Goal: Information Seeking & Learning: Learn about a topic

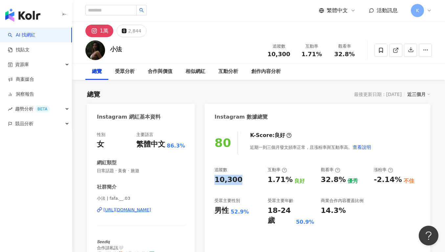
drag, startPoint x: 216, startPoint y: 179, endPoint x: 244, endPoint y: 180, distance: 27.9
click at [244, 180] on div "10,300" at bounding box center [238, 180] width 47 height 10
copy div "10,300"
drag, startPoint x: 269, startPoint y: 181, endPoint x: 289, endPoint y: 178, distance: 20.6
click at [289, 178] on div "1.71% 良好" at bounding box center [291, 180] width 47 height 10
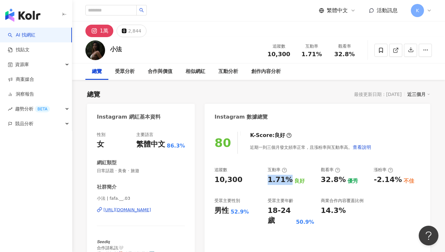
copy div "1.71%"
click at [326, 161] on div "80 K-Score : 良好 近期一到三個月發文頻率正常，且漲粉率與互動率高。 查看說明 追蹤數 10,300 互動率 1.71% 良好 觀看率 32.8%…" at bounding box center [318, 199] width 226 height 148
drag, startPoint x: 324, startPoint y: 180, endPoint x: 335, endPoint y: 180, distance: 10.2
click at [339, 181] on div "32.8%" at bounding box center [333, 180] width 25 height 10
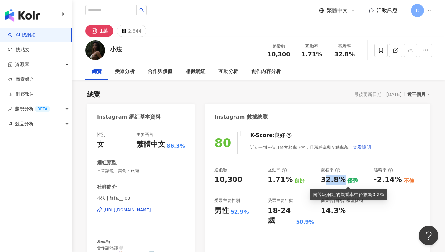
click at [333, 181] on div "32.8%" at bounding box center [333, 180] width 25 height 10
drag, startPoint x: 322, startPoint y: 182, endPoint x: 340, endPoint y: 180, distance: 18.2
click at [340, 180] on div "32.8%" at bounding box center [333, 180] width 25 height 10
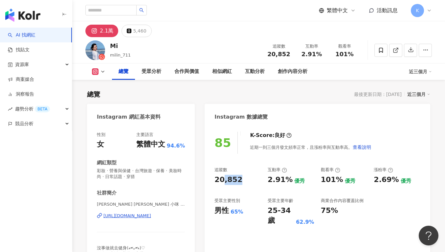
drag, startPoint x: 230, startPoint y: 179, endPoint x: 206, endPoint y: 175, distance: 24.6
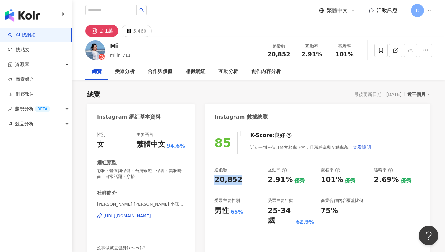
scroll to position [40, 0]
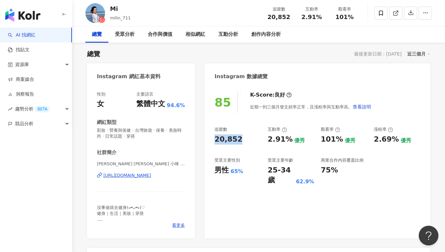
click at [281, 154] on div "追蹤數 20,852 互動率 2.91% 優秀 觀看率 101% 優秀 漲粉率 2.69% 優秀 受眾主要性別 男性 65% 受眾主要年齡 25-34 歲 6…" at bounding box center [318, 156] width 206 height 59
drag, startPoint x: 262, startPoint y: 138, endPoint x: 287, endPoint y: 139, distance: 25.7
click at [287, 139] on div "追蹤數 20,852 互動率 2.91% 優秀 觀看率 101% 優秀 漲粉率 2.69% 優秀 受眾主要性別 男性 65% 受眾主要年齡 25-34 歲 6…" at bounding box center [318, 156] width 206 height 59
drag, startPoint x: 287, startPoint y: 139, endPoint x: 272, endPoint y: 140, distance: 15.5
click at [287, 139] on div "2.91%" at bounding box center [280, 139] width 25 height 10
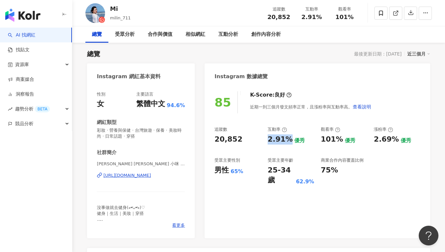
drag, startPoint x: 269, startPoint y: 140, endPoint x: 287, endPoint y: 140, distance: 17.7
click at [287, 140] on div "2.91%" at bounding box center [280, 139] width 25 height 10
copy div "2.91%"
click at [325, 139] on div "101%" at bounding box center [332, 139] width 22 height 10
drag, startPoint x: 324, startPoint y: 140, endPoint x: 339, endPoint y: 140, distance: 14.5
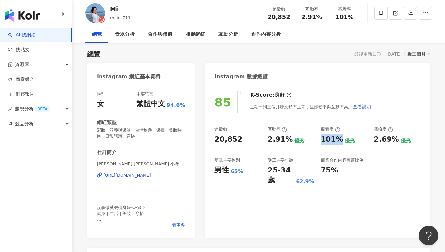
click at [339, 140] on div "追蹤數 20,852 互動率 2.91% 優秀 觀看率 101% 優秀 漲粉率 2.69% 優秀 受眾主要性別 男性 65% 受眾主要年齡 25-34 歲 6…" at bounding box center [318, 156] width 206 height 59
copy div "101%"
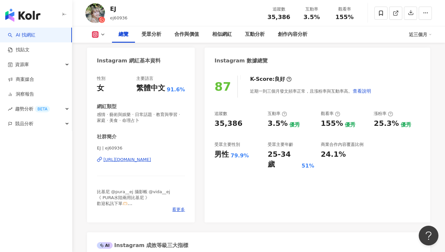
click at [281, 125] on div "87 K-Score : 良好 近期一到三個月發文頻率正常，且漲粉率與互動率高。 查看說明 追蹤數 35,386 互動率 3.5% 優秀 觀看率 155% 優…" at bounding box center [318, 145] width 226 height 153
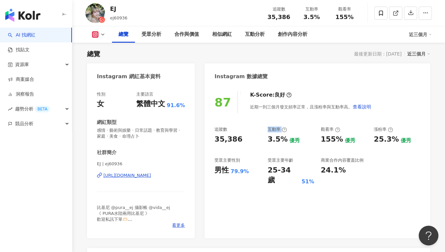
click at [279, 139] on div "3.5%" at bounding box center [278, 139] width 20 height 10
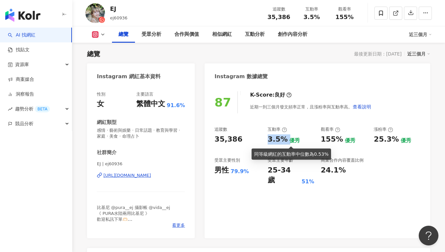
drag, startPoint x: 282, startPoint y: 141, endPoint x: 287, endPoint y: 142, distance: 5.6
click at [287, 142] on div "追蹤數 35,386 互動率 3.5% 優秀 觀看率 155% 優秀 漲粉率 25.3% 優秀 受眾主要性別 男性 79.9% 受眾主要年齡 25-34 歲 …" at bounding box center [318, 156] width 206 height 59
copy div "3.5%"
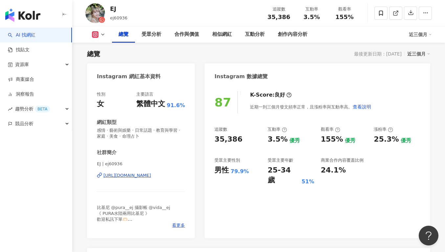
click at [333, 149] on div "追蹤數 35,386 互動率 3.5% 優秀 觀看率 155% 優秀 漲粉率 25.3% 優秀 受眾主要性別 男性 79.9% 受眾主要年齡 25-34 歲 …" at bounding box center [318, 156] width 206 height 59
drag, startPoint x: 323, startPoint y: 141, endPoint x: 337, endPoint y: 139, distance: 13.9
click at [337, 139] on div "155%" at bounding box center [332, 139] width 22 height 10
click at [329, 140] on div "155%" at bounding box center [332, 139] width 22 height 10
drag, startPoint x: 319, startPoint y: 138, endPoint x: 338, endPoint y: 139, distance: 18.1
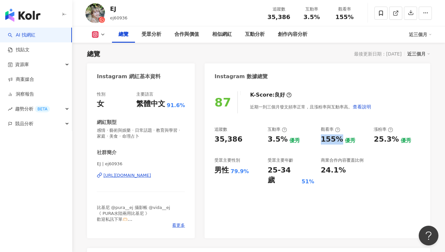
click at [338, 139] on div "追蹤數 35,386 互動率 3.5% 優秀 觀看率 155% 優秀 漲粉率 25.3% 優秀 受眾主要性別 男性 79.9% 受眾主要年齡 25-34 歲 …" at bounding box center [318, 156] width 206 height 59
copy div "155%"
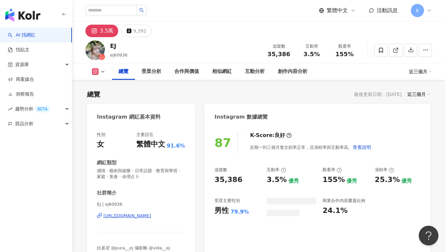
click at [295, 171] on div "互動率" at bounding box center [291, 170] width 49 height 6
drag, startPoint x: 333, startPoint y: 179, endPoint x: 338, endPoint y: 179, distance: 4.3
click at [338, 179] on div "追蹤數 35,386 互動率 3.5% 優秀 觀看率 155% 優秀 漲粉率 25.3% 優秀 受眾主要性別 男性 79.9% 受眾主要年齡 25-34 歲 …" at bounding box center [318, 196] width 206 height 59
click at [338, 179] on div "87 K-Score : 良好 近期一到三個月發文頻率正常，且漲粉率與互動率高。 查看說明 追蹤數 35,386 互動率 3.5% 優秀 觀看率 155% 優…" at bounding box center [318, 201] width 226 height 153
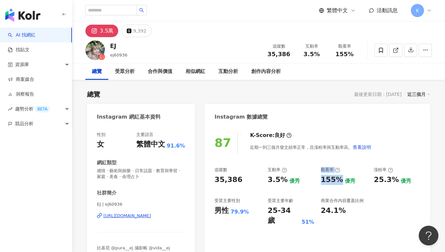
scroll to position [40, 0]
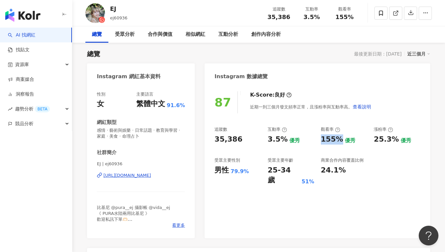
drag, startPoint x: 331, startPoint y: 141, endPoint x: 338, endPoint y: 142, distance: 7.3
click at [338, 142] on div "追蹤數 35,386 互動率 3.5% 優秀 觀看率 155% 優秀 漲粉率 25.3% 優秀 受眾主要性別 男性 79.9% 受眾主要年齡 25-34 歲 …" at bounding box center [318, 156] width 206 height 59
copy div "155%"
click at [245, 141] on div "35,386" at bounding box center [238, 139] width 47 height 10
drag, startPoint x: 245, startPoint y: 138, endPoint x: 211, endPoint y: 140, distance: 33.9
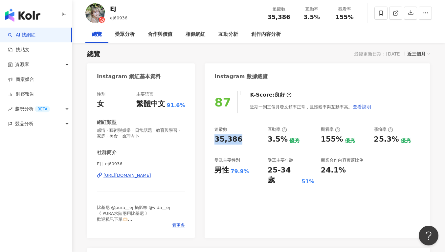
click at [211, 140] on div "87 K-Score : 良好 近期一到三個月發文頻率正常，且漲粉率與互動率高。 查看說明 追蹤數 35,386 互動率 3.5% 優秀 觀看率 155% 優…" at bounding box center [318, 161] width 226 height 153
copy div "35,386"
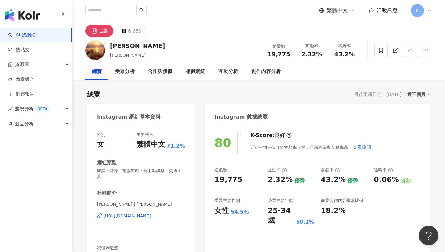
scroll to position [40, 0]
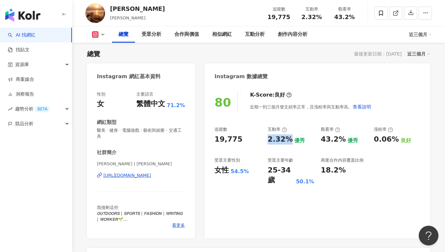
drag, startPoint x: 279, startPoint y: 181, endPoint x: 286, endPoint y: 143, distance: 38.4
click at [286, 143] on div "追蹤數 19,775 互動率 2.32% 優秀 觀看率 43.2% 優秀 漲粉率 0.06% 良好 受眾主要性別 女性 54.5% 受眾主要年齡 25-34 …" at bounding box center [318, 156] width 206 height 59
click at [326, 161] on div "商業合作內容覆蓋比例" at bounding box center [342, 160] width 43 height 6
drag, startPoint x: 320, startPoint y: 139, endPoint x: 342, endPoint y: 139, distance: 21.7
click at [342, 139] on div "追蹤數 19,775 互動率 2.32% 優秀 觀看率 43.2% 優秀 漲粉率 0.06% 良好 受眾主要性別 女性 54.5% 受眾主要年齡 25-34 …" at bounding box center [318, 156] width 206 height 59
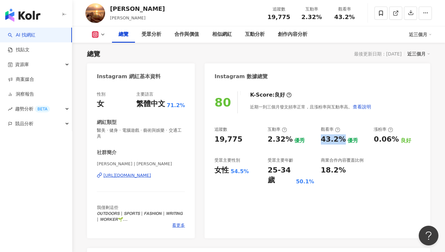
copy div "43.2%"
click at [338, 160] on div "商業合作內容覆蓋比例" at bounding box center [342, 160] width 43 height 6
drag, startPoint x: 267, startPoint y: 173, endPoint x: 284, endPoint y: 172, distance: 17.1
click at [273, 173] on div "追蹤數 19,775 互動率 2.32% 優秀 觀看率 43.2% 優秀 漲粉率 0.06% 良好 受眾主要性別 女性 54.5% 受眾主要年齡 25-34 …" at bounding box center [318, 156] width 206 height 59
click at [284, 172] on div "25-34 歲" at bounding box center [281, 175] width 27 height 20
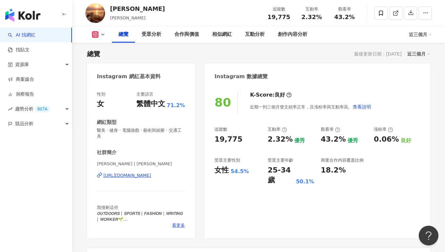
click at [244, 144] on div "19,775" at bounding box center [238, 139] width 47 height 10
drag, startPoint x: 245, startPoint y: 136, endPoint x: 208, endPoint y: 137, distance: 36.2
click at [208, 137] on div "80 K-Score : 良好 近期一到三個月發文頻率正常，且漲粉率與互動率高。 查看說明 追蹤數 19,775 互動率 2.32% 優秀 觀看率 43.2%…" at bounding box center [318, 161] width 226 height 153
copy div "19,775"
